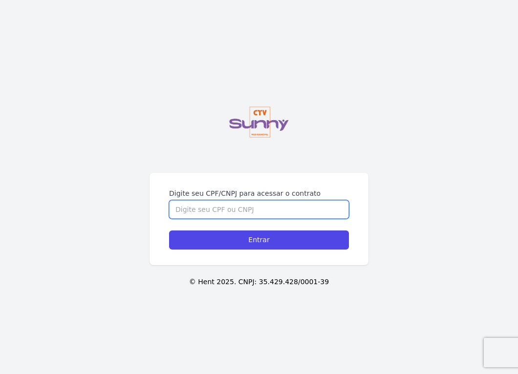
click at [256, 208] on input "Digite seu CPF/CNPJ para acessar o contrato" at bounding box center [259, 209] width 180 height 19
type input "16375594707"
click at [169, 231] on input "Entrar" at bounding box center [259, 240] width 180 height 19
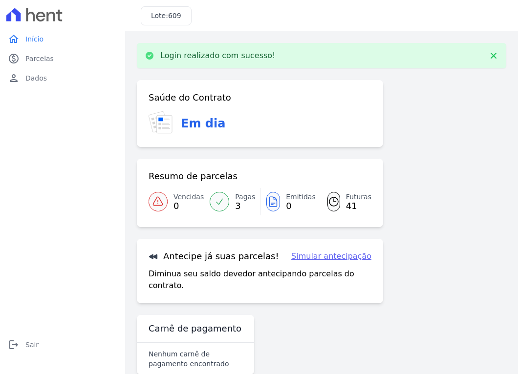
scroll to position [8, 0]
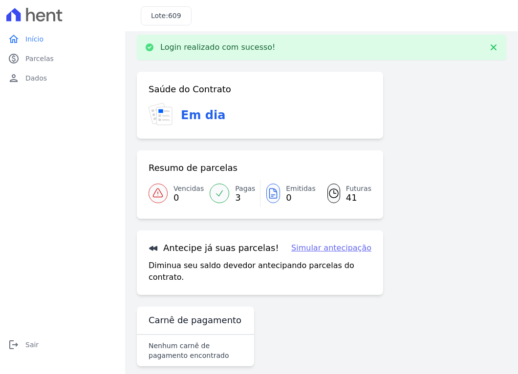
click at [235, 194] on span "3" at bounding box center [245, 198] width 20 height 8
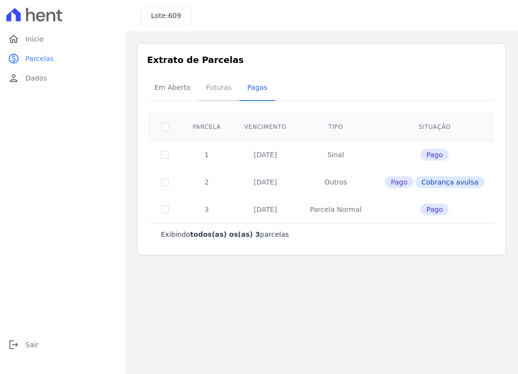
click at [216, 96] on span "Futuras" at bounding box center [218, 88] width 37 height 20
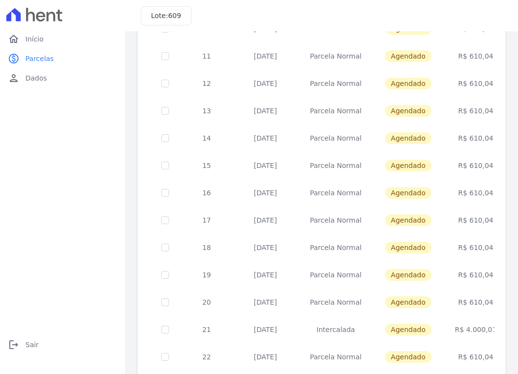
scroll to position [342, 0]
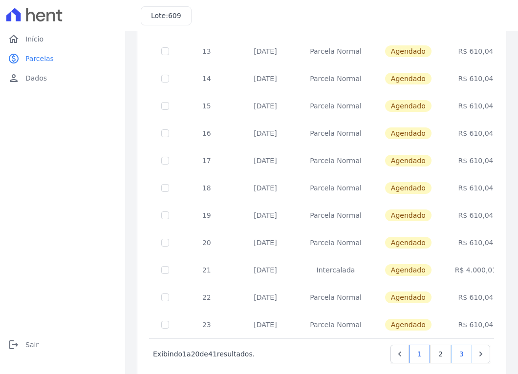
click at [456, 354] on link "3" at bounding box center [461, 354] width 21 height 19
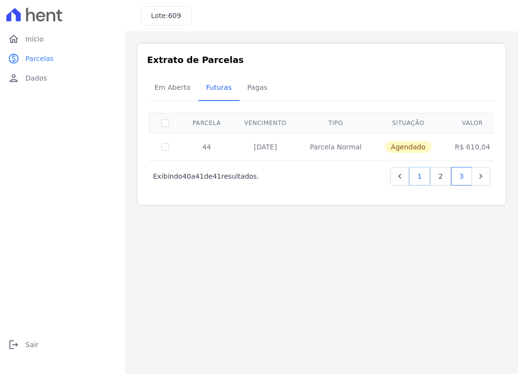
click at [418, 178] on link "1" at bounding box center [419, 176] width 21 height 19
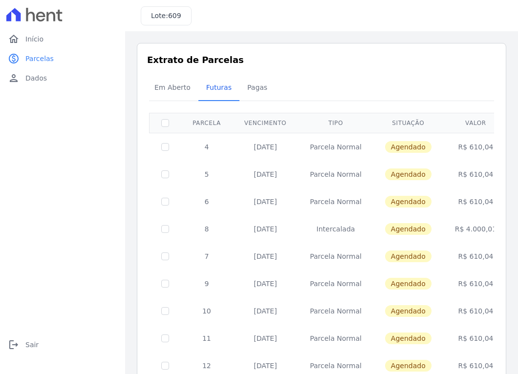
click at [385, 149] on span "Agendado" at bounding box center [408, 147] width 46 height 12
click at [244, 91] on span "Pagas" at bounding box center [257, 88] width 32 height 20
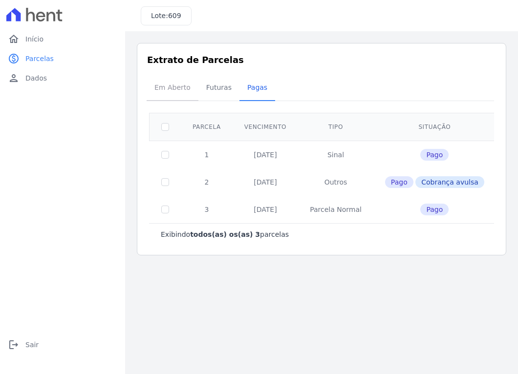
click at [177, 90] on span "Em Aberto" at bounding box center [173, 88] width 48 height 20
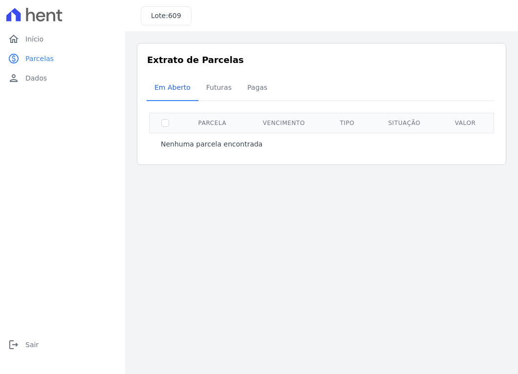
click at [277, 125] on th "Vencimento" at bounding box center [284, 123] width 80 height 20
click at [203, 87] on span "Futuras" at bounding box center [218, 88] width 37 height 20
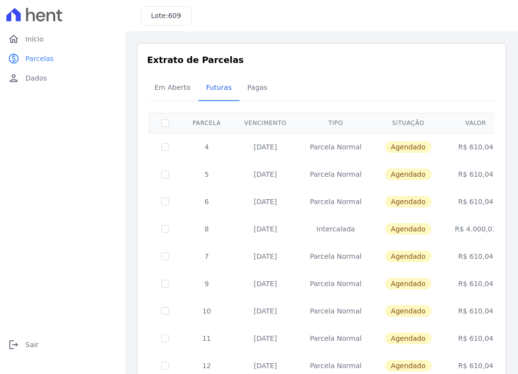
click at [229, 137] on td "4" at bounding box center [207, 147] width 52 height 28
click at [415, 142] on span "Agendado" at bounding box center [408, 147] width 46 height 12
click at [449, 142] on td "R$ 610,04" at bounding box center [475, 147] width 65 height 28
click at [255, 84] on span "Pagas" at bounding box center [257, 88] width 32 height 20
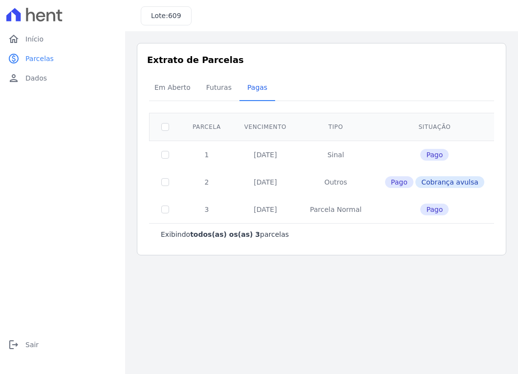
drag, startPoint x: 475, startPoint y: 157, endPoint x: 371, endPoint y: 191, distance: 109.3
click at [471, 158] on td "Pago" at bounding box center [434, 155] width 123 height 28
click at [331, 208] on td "Parcela Normal" at bounding box center [335, 209] width 75 height 27
